Goal: Find specific page/section

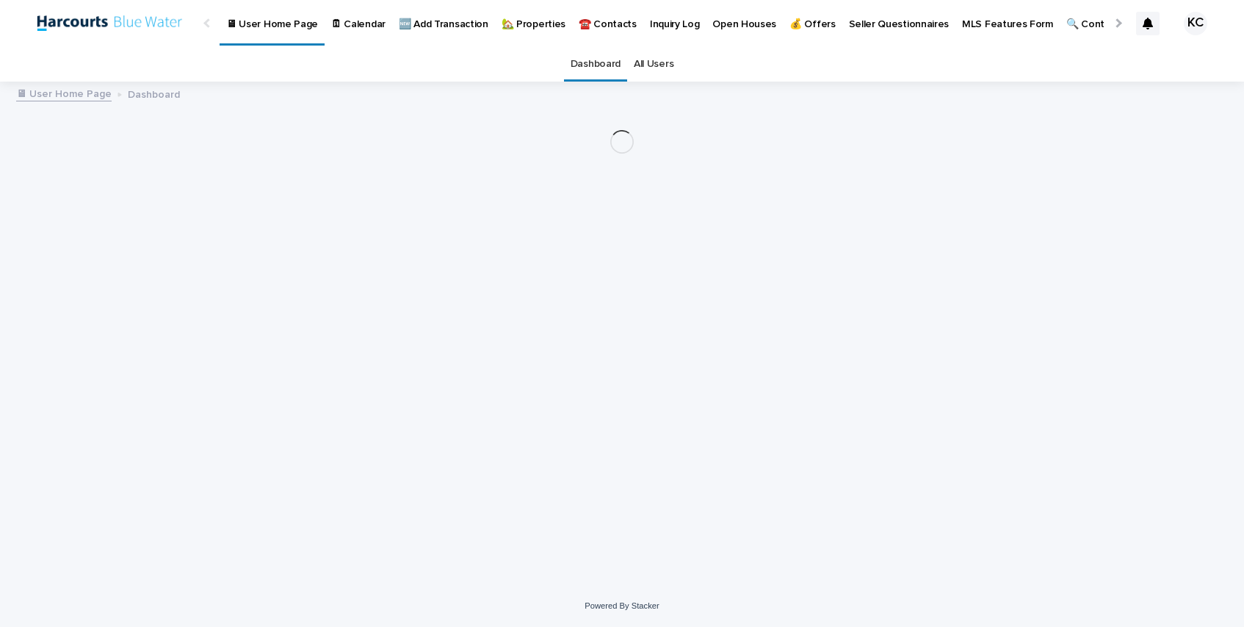
click at [520, 25] on p "🏡 Properties" at bounding box center [534, 15] width 64 height 31
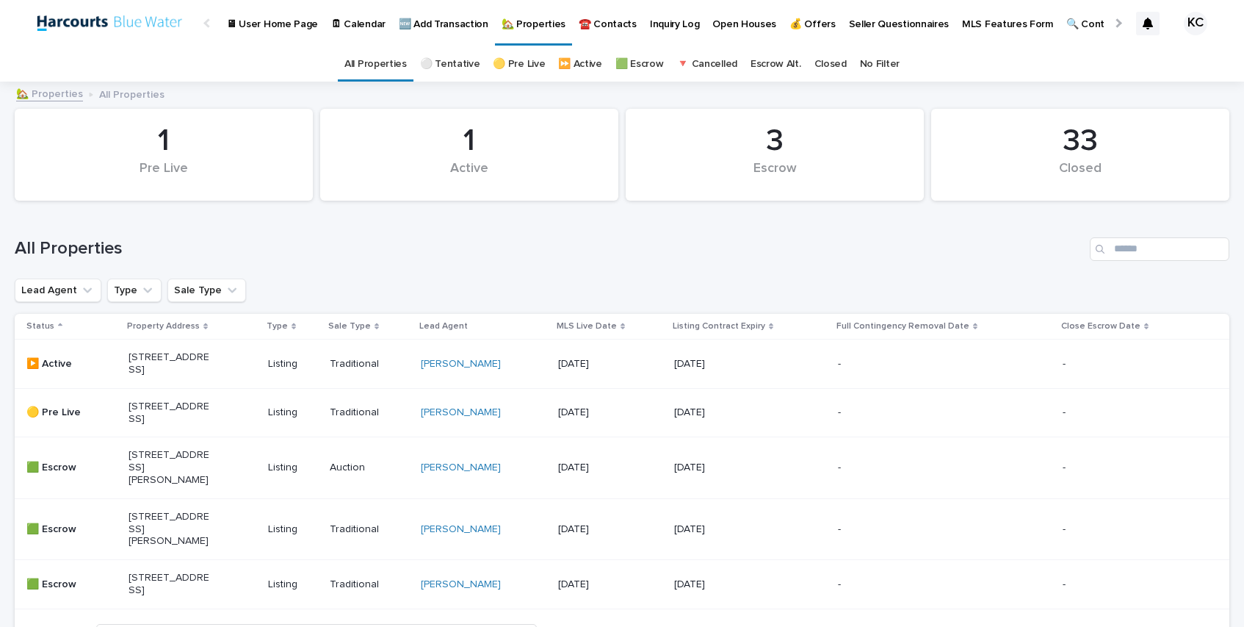
click at [155, 367] on p "[STREET_ADDRESS]" at bounding box center [170, 363] width 82 height 25
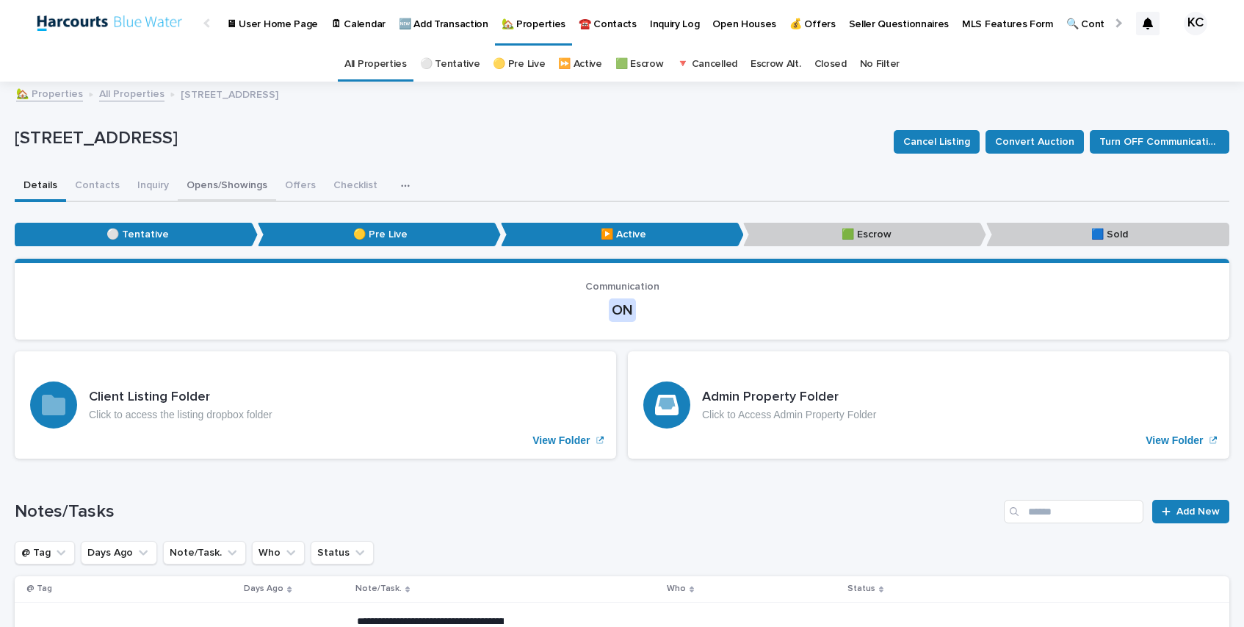
click at [217, 186] on button "Opens/Showings" at bounding box center [227, 186] width 98 height 31
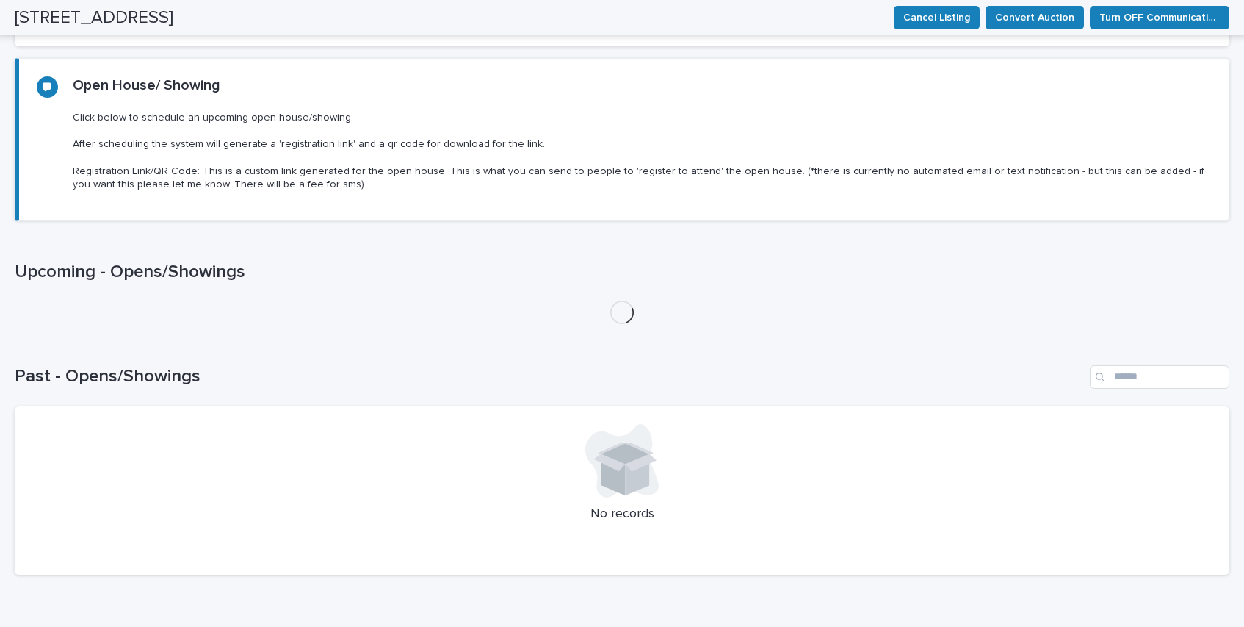
scroll to position [430, 0]
